Goal: Information Seeking & Learning: Learn about a topic

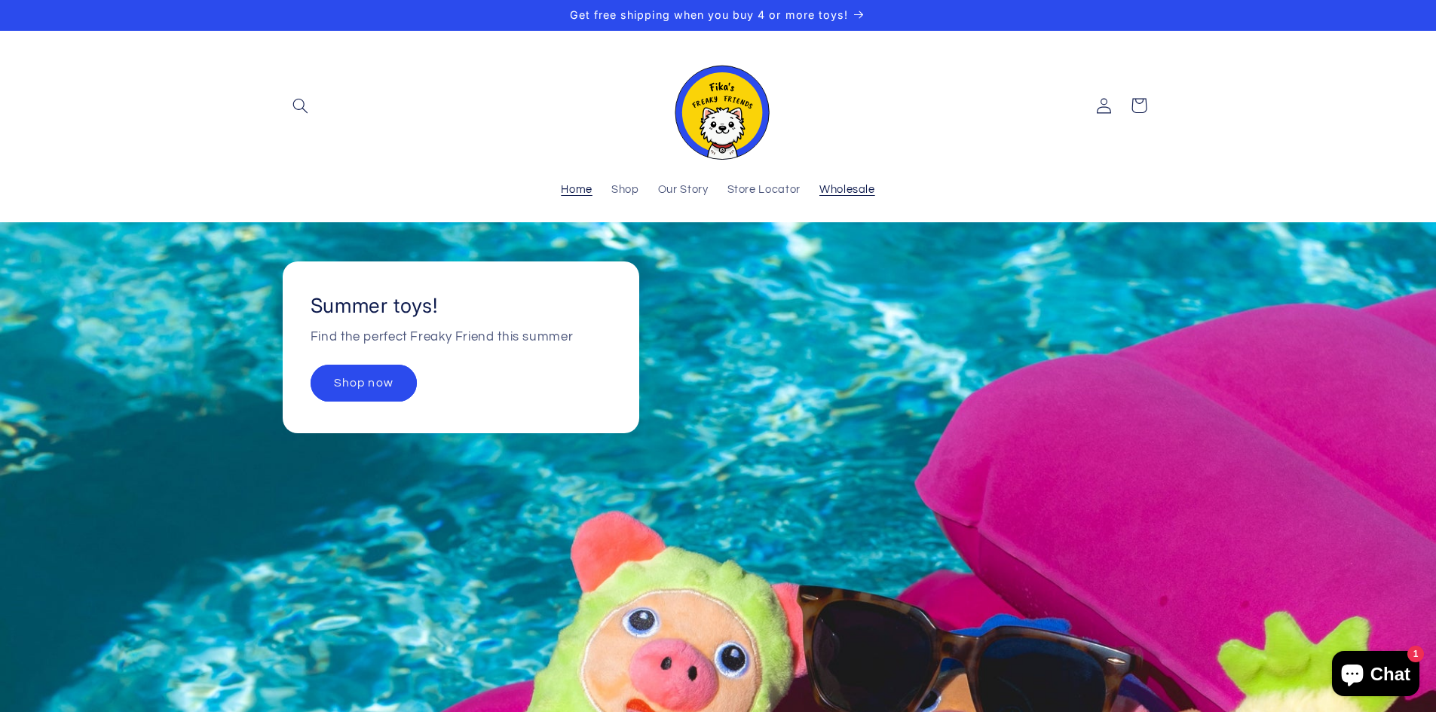
click at [846, 185] on span "Wholesale" at bounding box center [847, 190] width 56 height 14
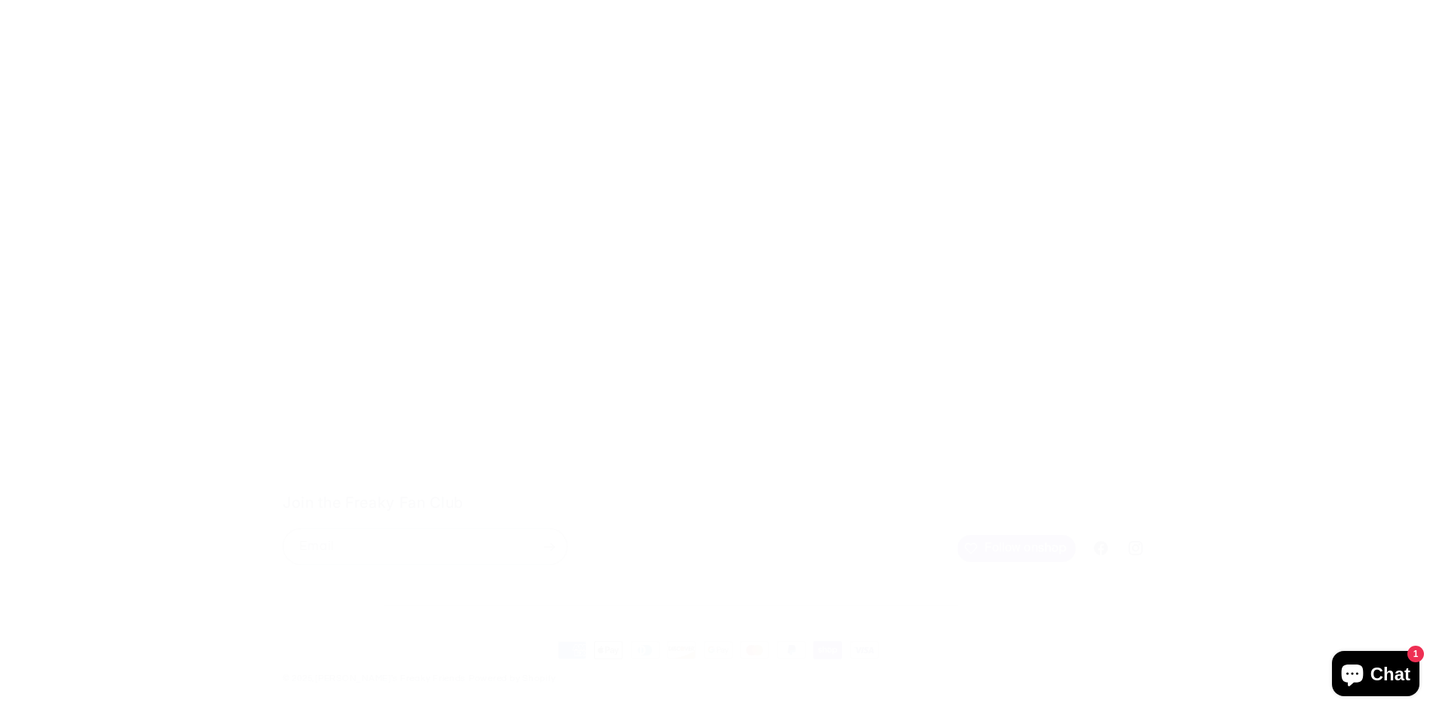
scroll to position [304, 0]
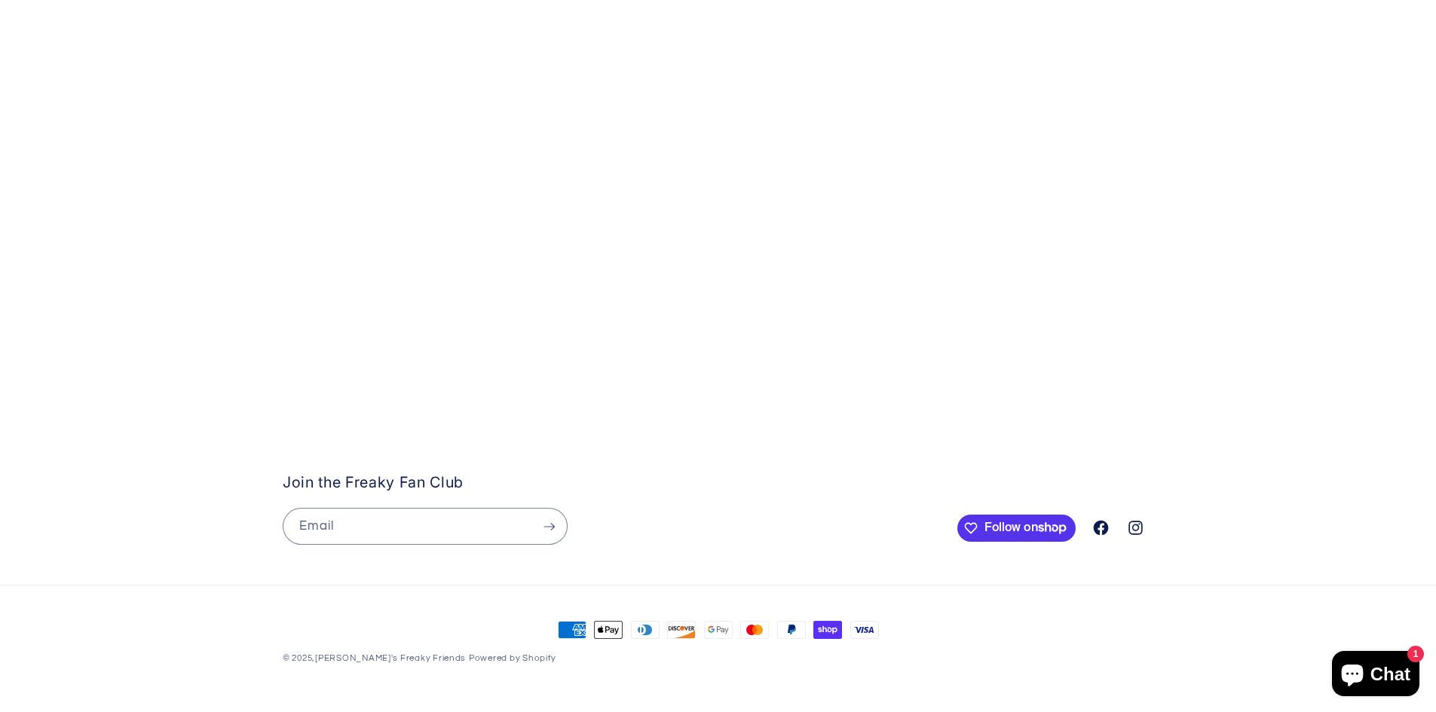
click at [1105, 525] on icon at bounding box center [1101, 527] width 15 height 15
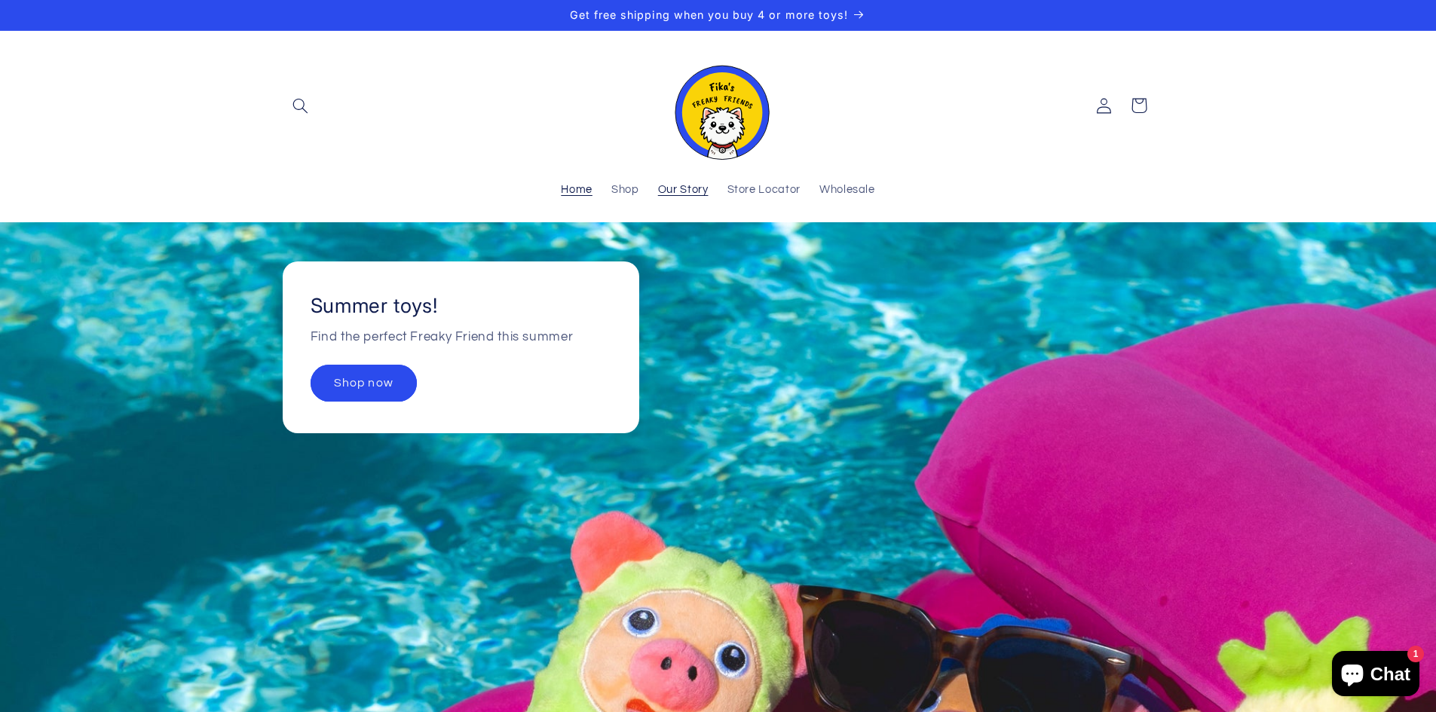
click at [681, 188] on span "Our Story" at bounding box center [683, 190] width 51 height 14
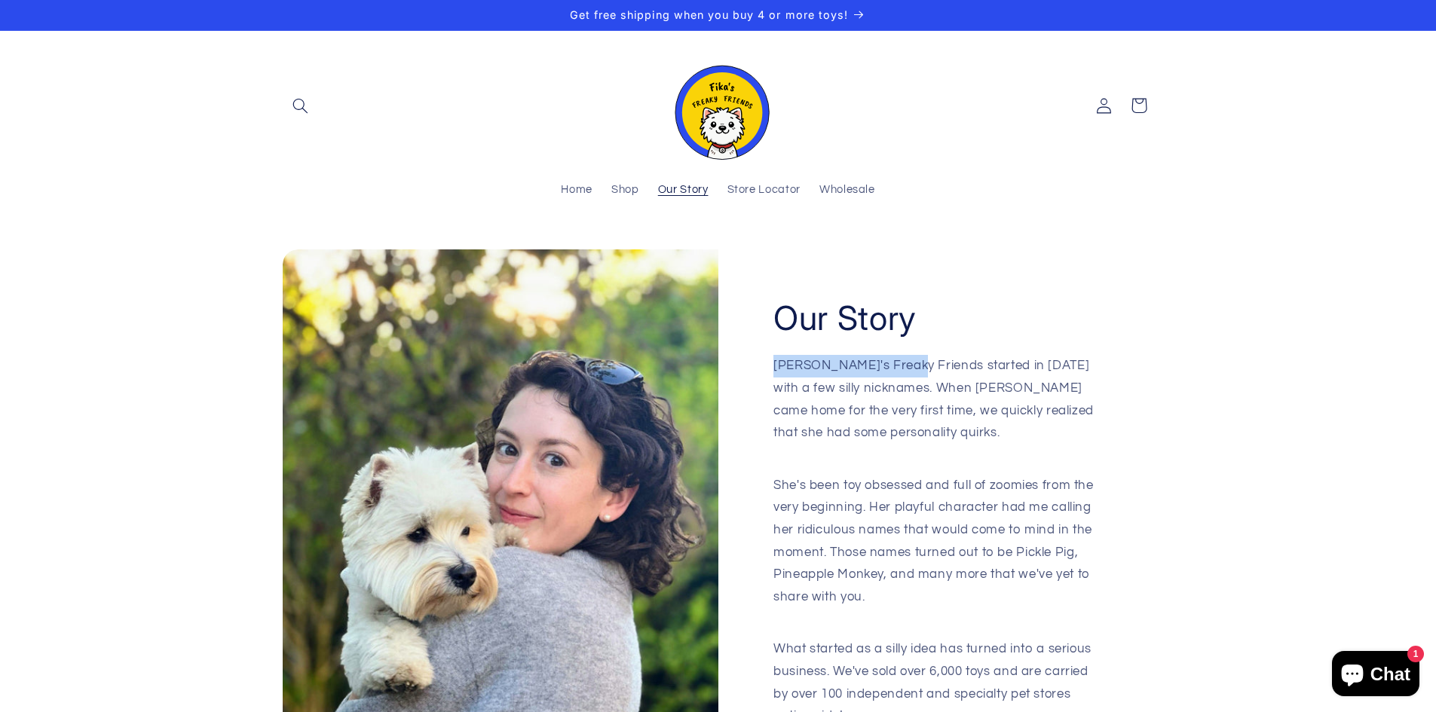
drag, startPoint x: 900, startPoint y: 369, endPoint x: 775, endPoint y: 368, distance: 125.1
click at [775, 368] on p "Fika's Freaky Friends started in 2024 with a few silly nicknames. When Fika cam…" at bounding box center [935, 411] width 325 height 112
copy p "[PERSON_NAME]'s Freaky Friends"
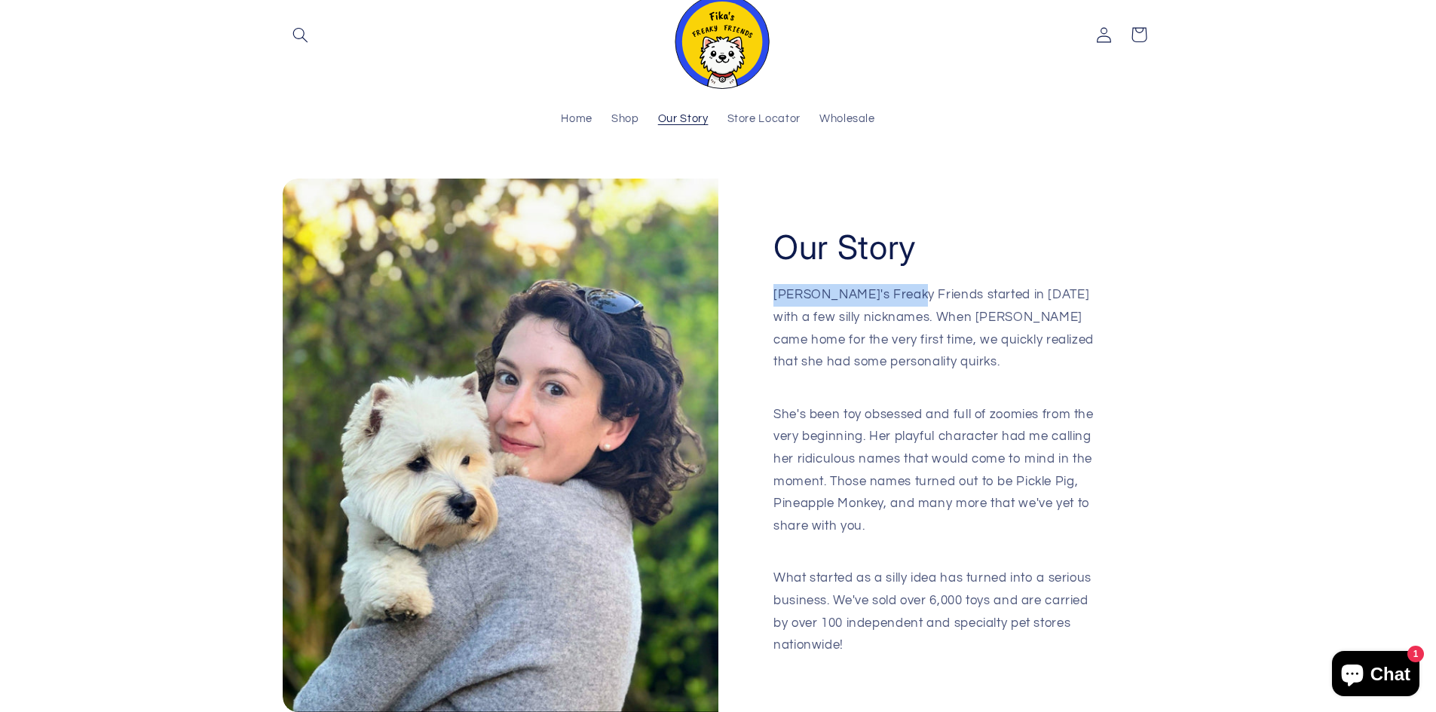
scroll to position [75, 0]
